Goal: Information Seeking & Learning: Find specific page/section

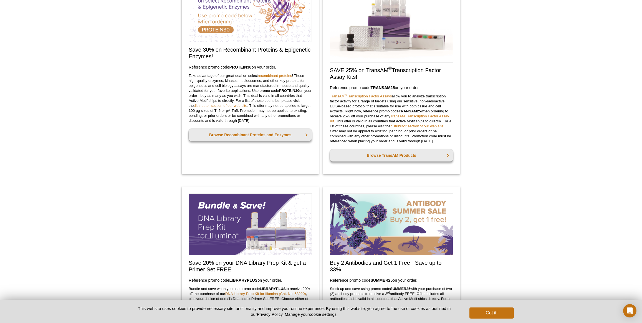
scroll to position [355, 0]
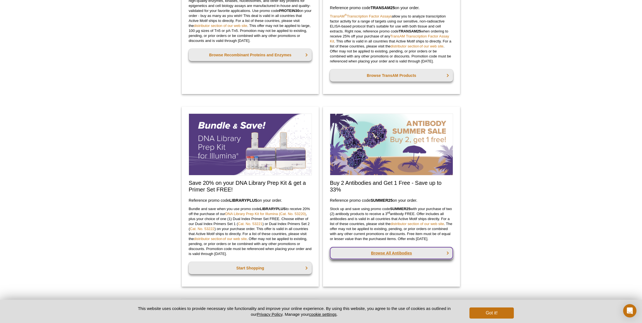
click at [400, 258] on link "Browse All Antibodies" at bounding box center [391, 253] width 123 height 12
click at [398, 258] on link "Browse All Antibodies" at bounding box center [391, 253] width 123 height 12
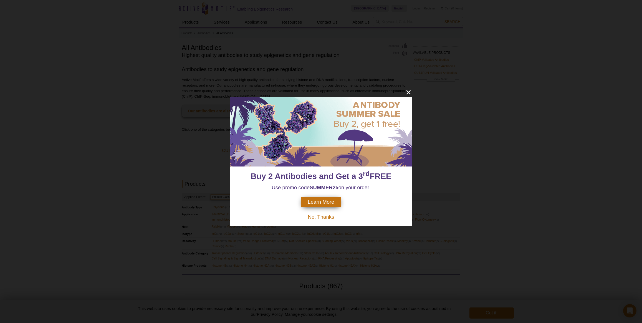
click at [325, 203] on span "Learn More" at bounding box center [321, 202] width 26 height 6
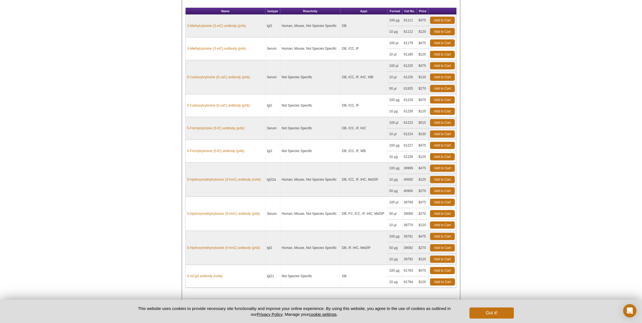
scroll to position [214, 0]
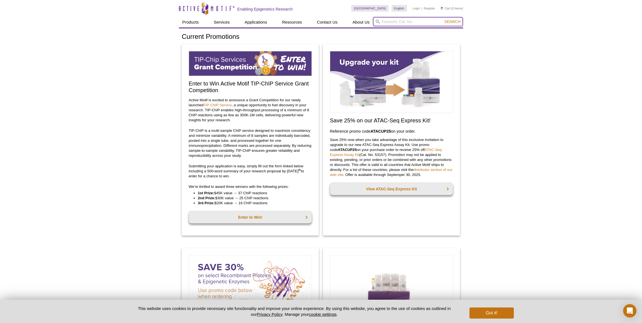
click at [385, 21] on input "search" at bounding box center [418, 21] width 90 height 9
type input "traf3"
click at [443, 19] on button "Search" at bounding box center [452, 21] width 19 height 5
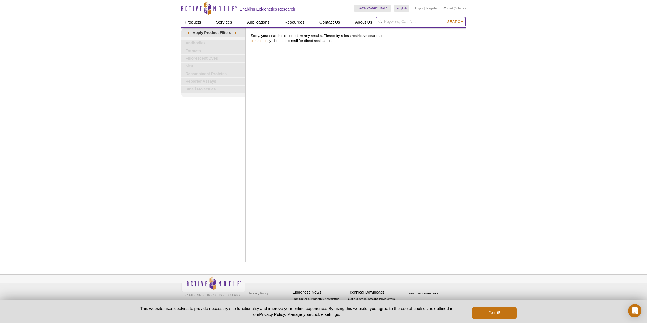
click at [389, 23] on input "search" at bounding box center [420, 21] width 90 height 9
click at [445, 19] on button "Search" at bounding box center [454, 21] width 19 height 5
click at [400, 19] on input "traf3" at bounding box center [420, 21] width 90 height 9
drag, startPoint x: 398, startPoint y: 21, endPoint x: 382, endPoint y: 21, distance: 15.8
click at [382, 21] on form "traf3 0cAFcWeA5AaR4orxE6Jfel8pIcp7TelN0AzKuk9eF_SK9FGQoxD4JuXk7po8x7tQiWKMF6Eig…" at bounding box center [420, 21] width 90 height 9
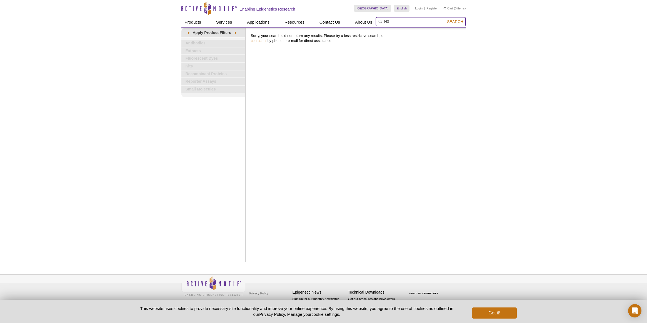
click at [445, 19] on button "Search" at bounding box center [454, 21] width 19 height 5
click at [404, 31] on li "Histone H3 products" at bounding box center [393, 31] width 34 height 8
click at [450, 24] on button "Search" at bounding box center [454, 21] width 19 height 5
click at [450, 23] on span "Search" at bounding box center [455, 21] width 16 height 4
click at [412, 23] on input "Histone H3 products" at bounding box center [420, 21] width 90 height 9
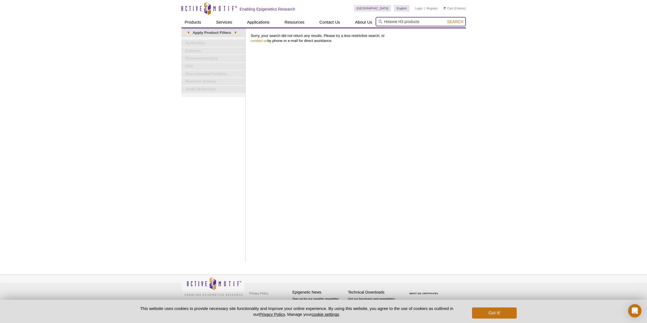
drag, startPoint x: 404, startPoint y: 21, endPoint x: 436, endPoint y: 23, distance: 31.4
click at [436, 23] on input "Histone H3 products" at bounding box center [420, 21] width 90 height 9
type input "Histone H3"
click at [445, 19] on button "Search" at bounding box center [454, 21] width 19 height 5
click at [487, 313] on button "Got it!" at bounding box center [494, 313] width 44 height 11
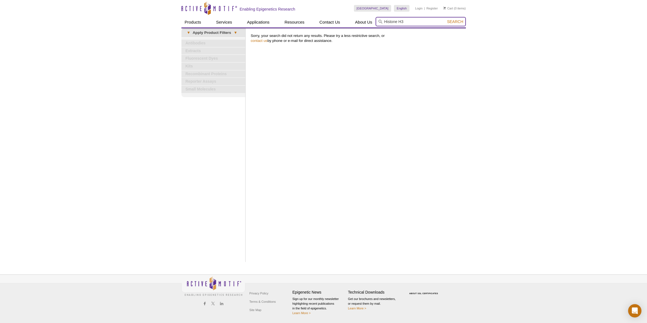
drag, startPoint x: 410, startPoint y: 22, endPoint x: 426, endPoint y: 25, distance: 16.7
click at [410, 22] on input "Histone H3" at bounding box center [420, 21] width 90 height 9
click at [449, 22] on span "Search" at bounding box center [455, 21] width 16 height 4
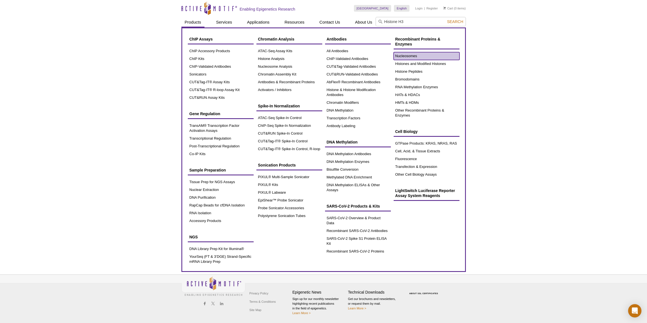
click at [406, 55] on link "Nucleosomes" at bounding box center [426, 56] width 66 height 8
click at [411, 56] on link "Nucleosomes" at bounding box center [426, 56] width 66 height 8
